Goal: Task Accomplishment & Management: Manage account settings

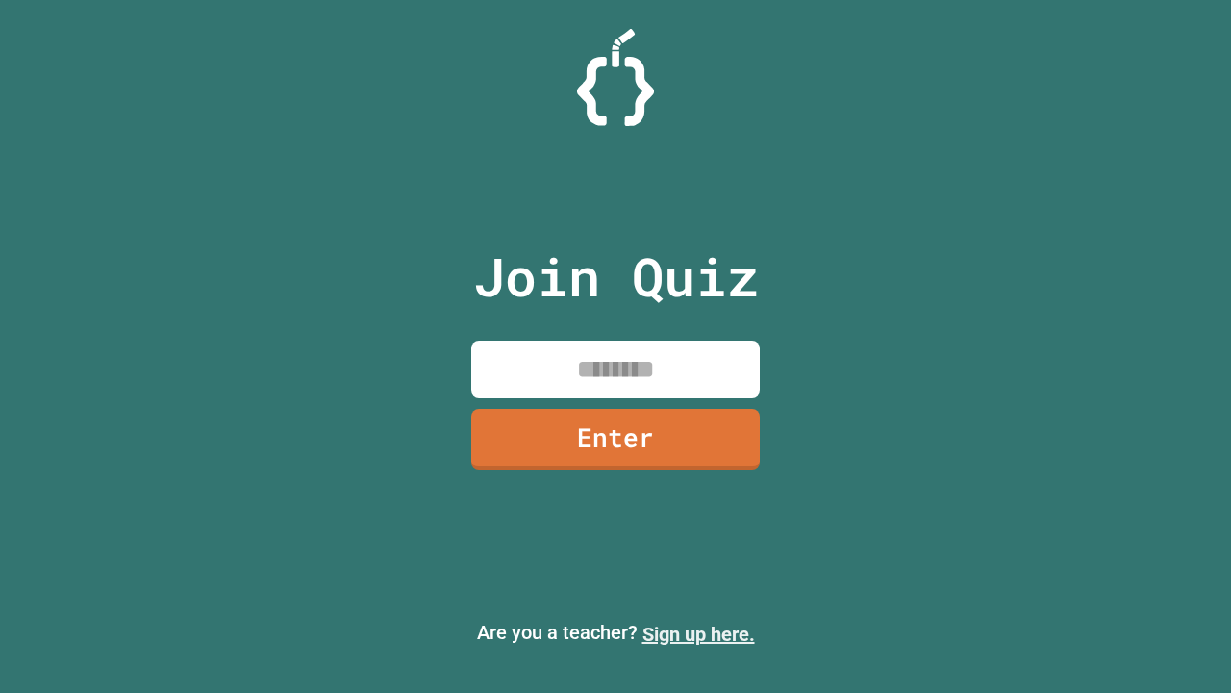
click at [698, 634] on link "Sign up here." at bounding box center [699, 633] width 113 height 23
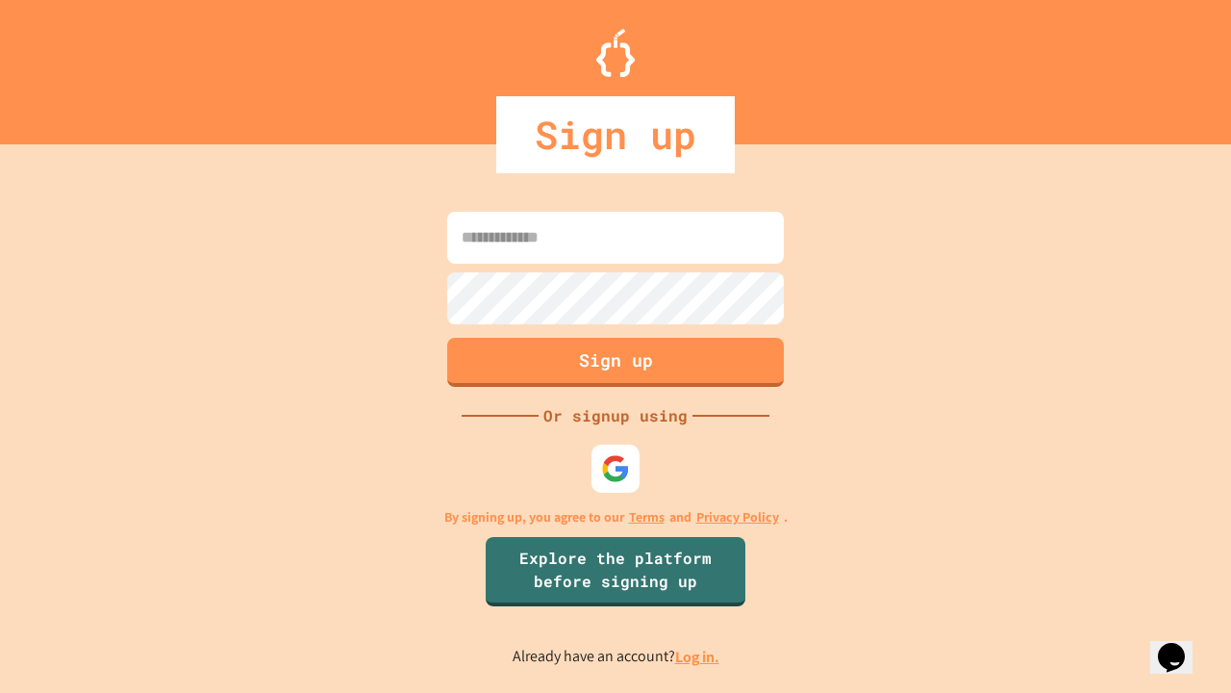
click at [698, 656] on link "Log in." at bounding box center [697, 656] width 44 height 20
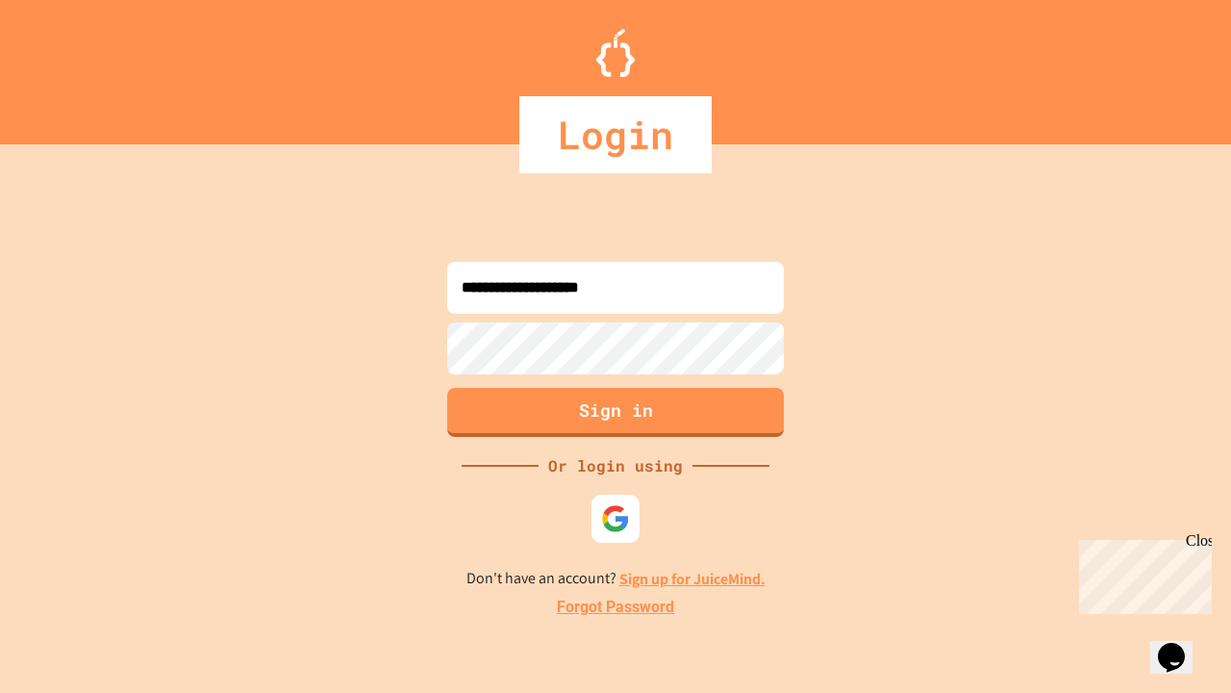
type input "**********"
